Goal: Register for event/course

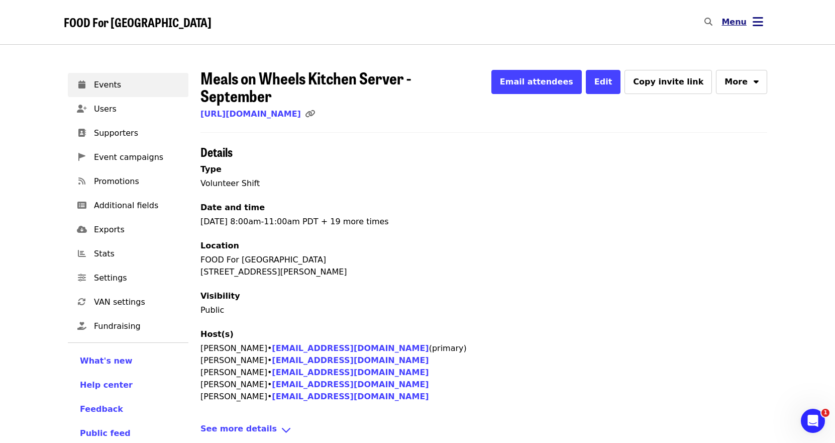
click at [758, 22] on icon "bars icon" at bounding box center [757, 22] width 11 height 15
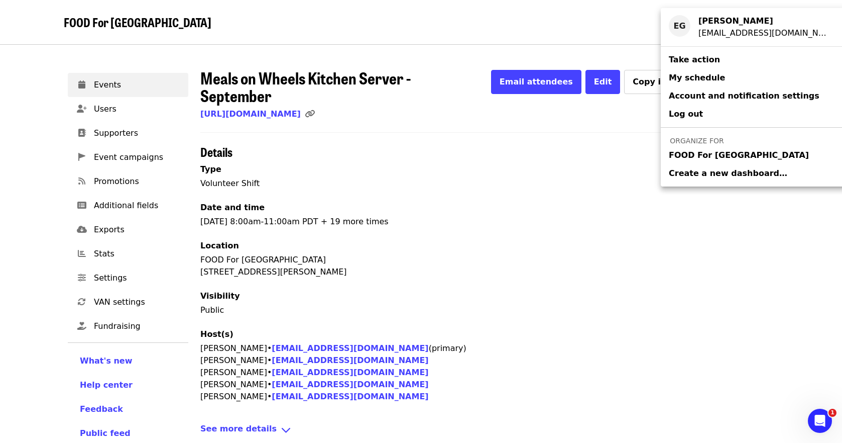
click at [718, 154] on span "FOOD For [GEOGRAPHIC_DATA]" at bounding box center [739, 155] width 140 height 12
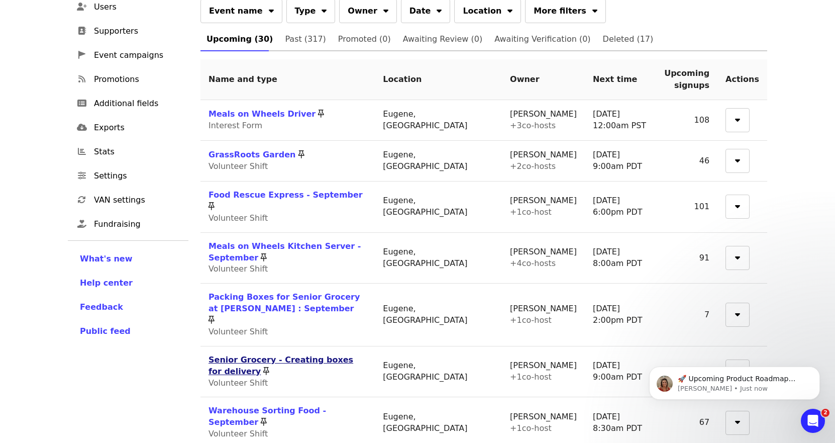
click at [311, 355] on link "Senior Grocery - Creating boxes for delivery" at bounding box center [280, 365] width 145 height 21
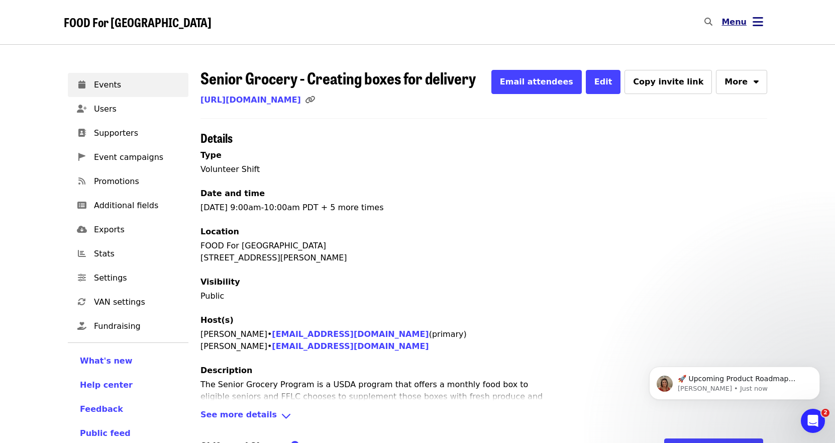
click at [758, 23] on icon "bars icon" at bounding box center [757, 22] width 11 height 15
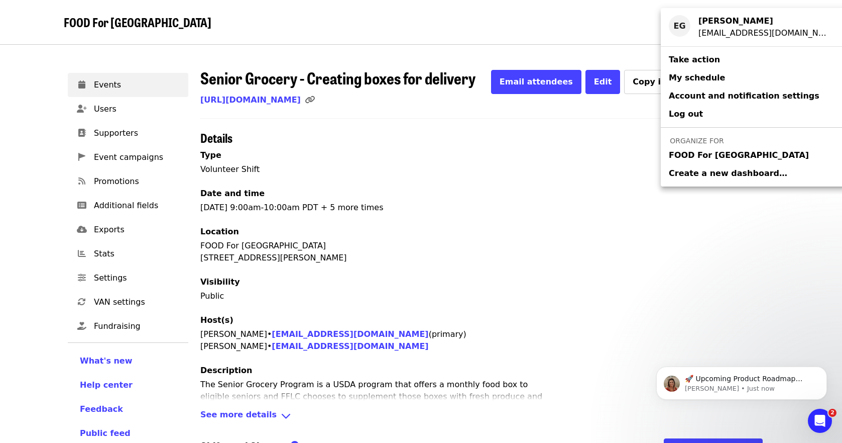
click at [696, 155] on span "FOOD For [GEOGRAPHIC_DATA]" at bounding box center [739, 155] width 140 height 12
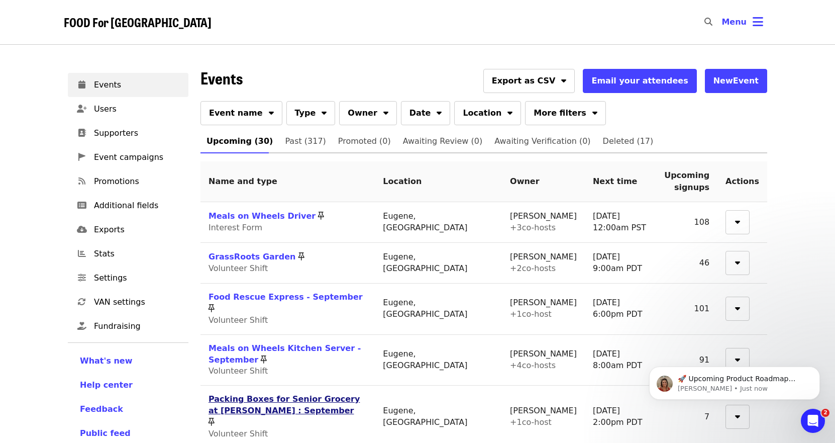
click at [305, 394] on link "Packing Boxes for Senior Grocery at [PERSON_NAME] : September" at bounding box center [283, 404] width 151 height 21
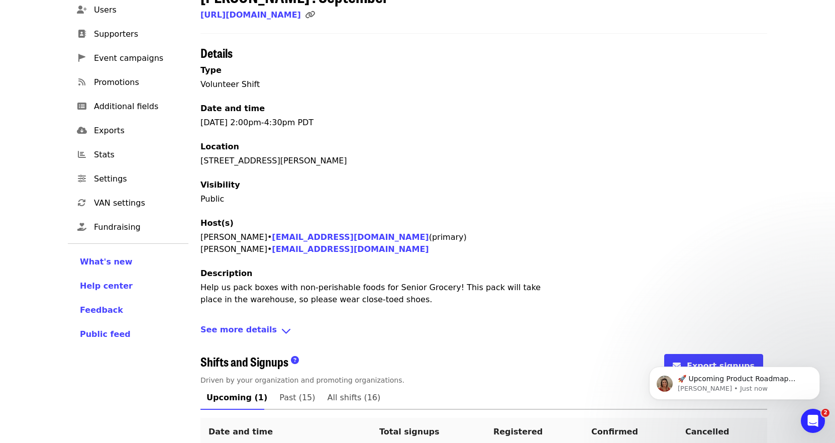
scroll to position [183, 0]
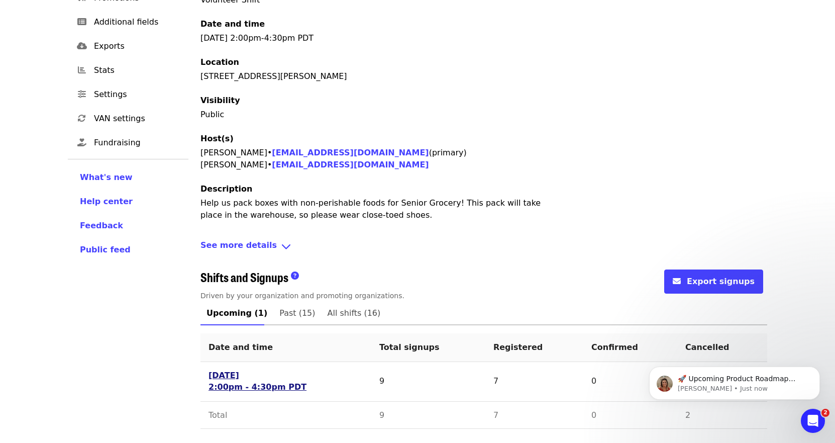
click at [246, 383] on link "[DATE] 2:00pm - 4:30pm PDT" at bounding box center [257, 381] width 98 height 23
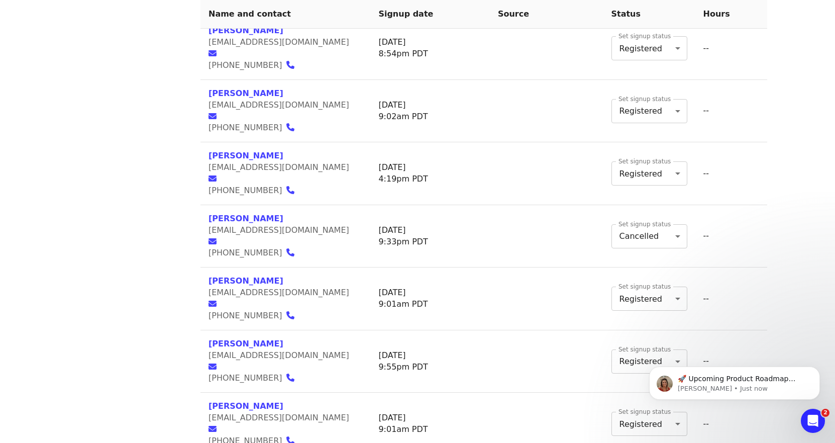
scroll to position [499, 0]
